Goal: Check status: Check status

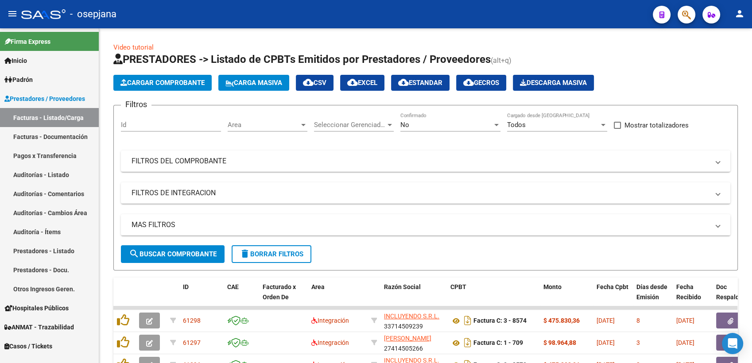
click at [75, 95] on span "Prestadores / Proveedores" at bounding box center [44, 99] width 81 height 10
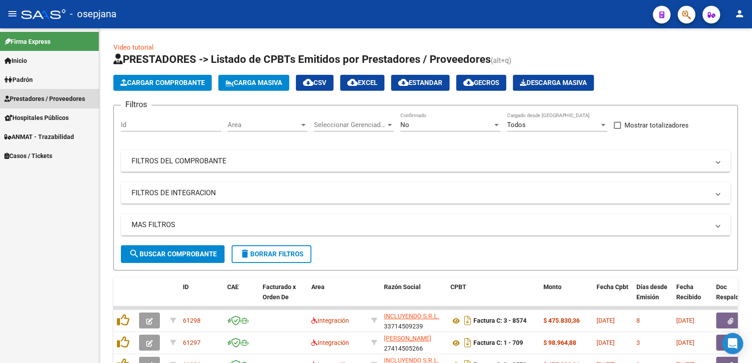
click at [75, 95] on span "Prestadores / Proveedores" at bounding box center [44, 99] width 81 height 10
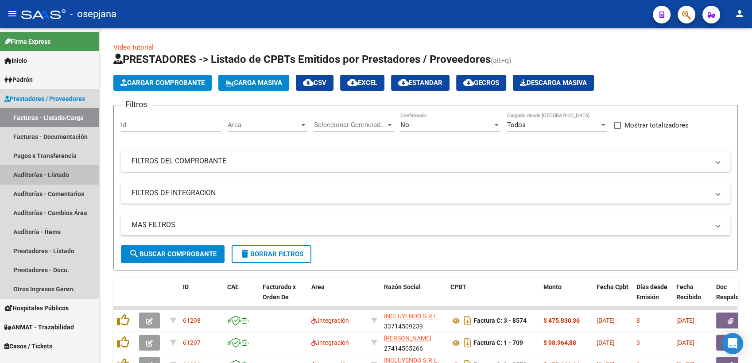
click at [47, 176] on link "Auditorías - Listado" at bounding box center [49, 174] width 99 height 19
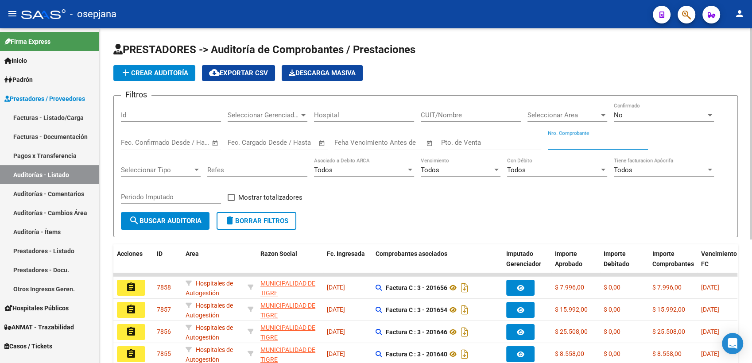
click at [610, 143] on input "Nro. Comprobante" at bounding box center [598, 143] width 100 height 8
type input "1"
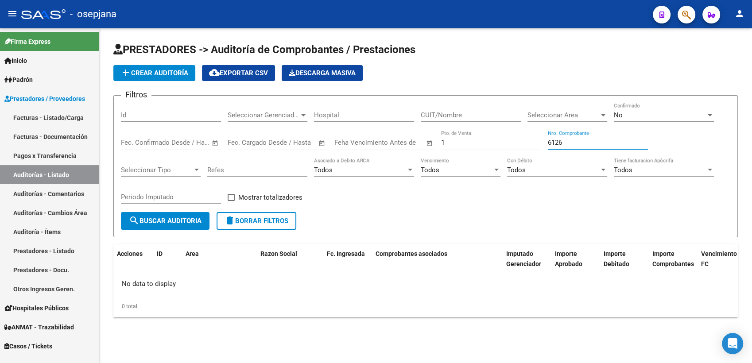
type input "6126"
